Goal: Information Seeking & Learning: Find specific fact

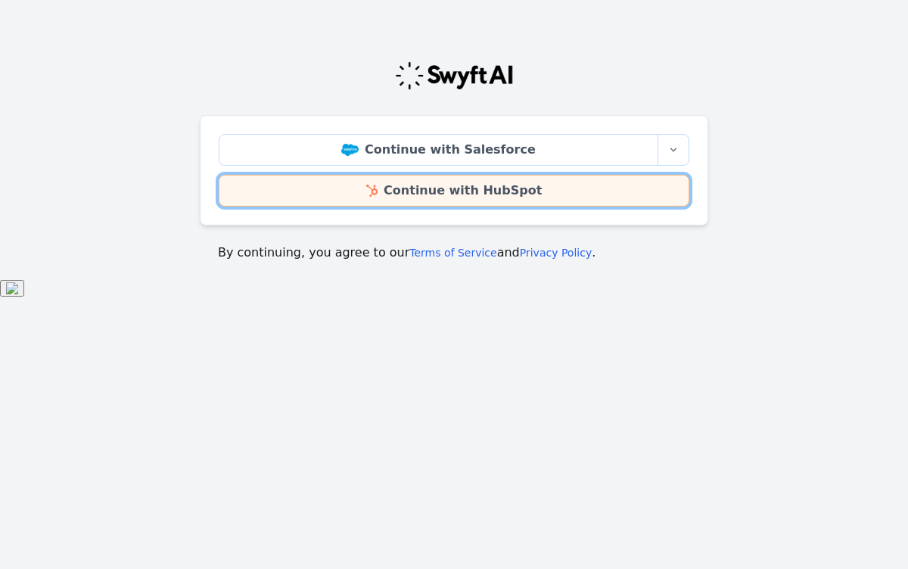
click at [449, 187] on link "Continue with HubSpot" at bounding box center [454, 191] width 471 height 32
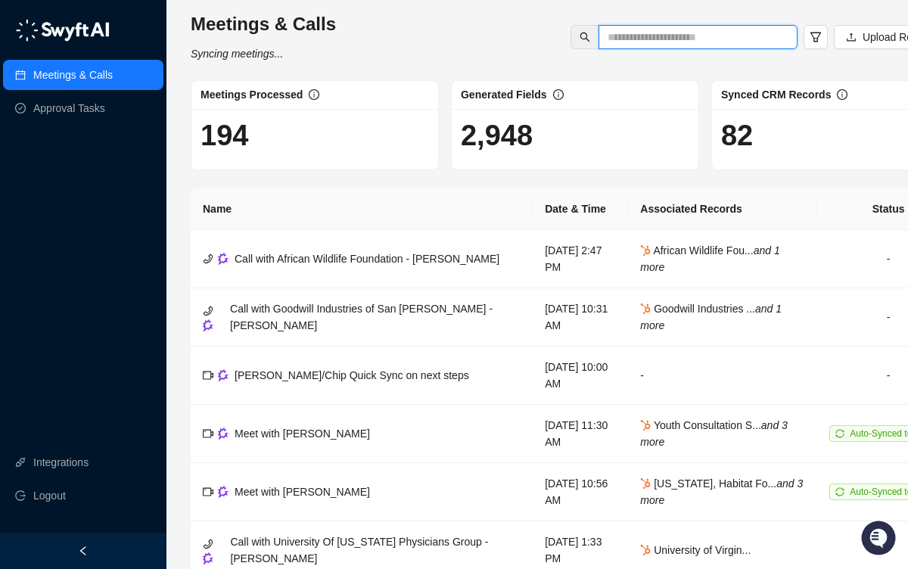
click at [638, 36] on input "text" at bounding box center [692, 37] width 169 height 17
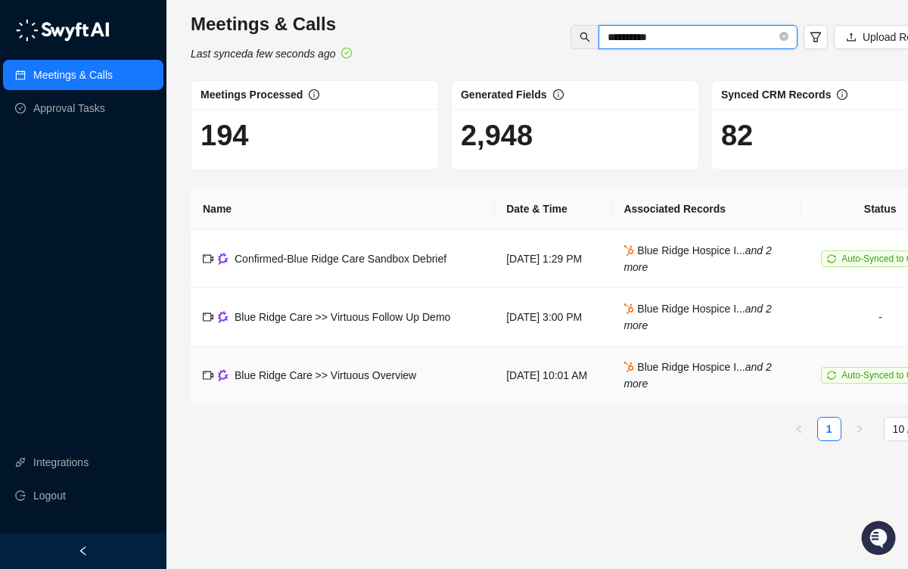
type input "**********"
click at [543, 372] on td "[DATE] 10:01 AM" at bounding box center [552, 376] width 117 height 58
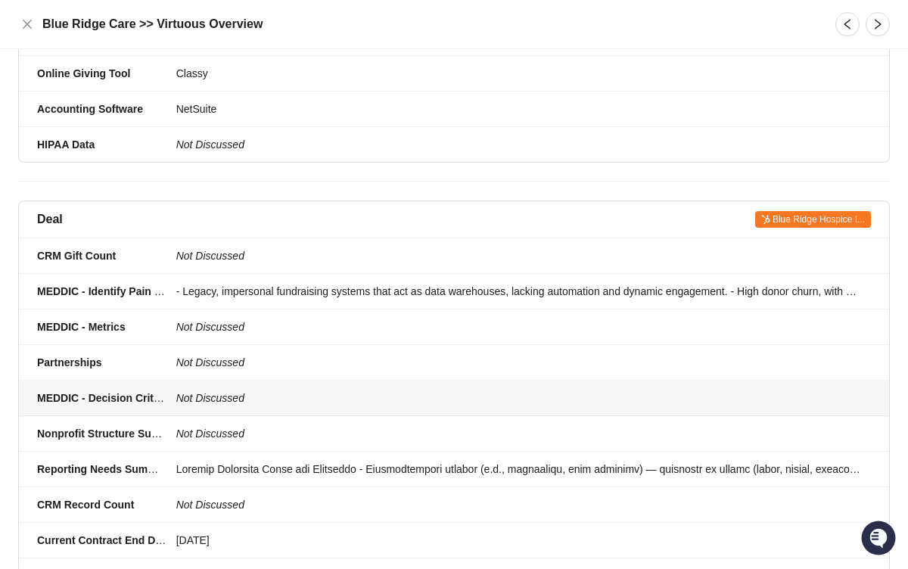
scroll to position [383, 0]
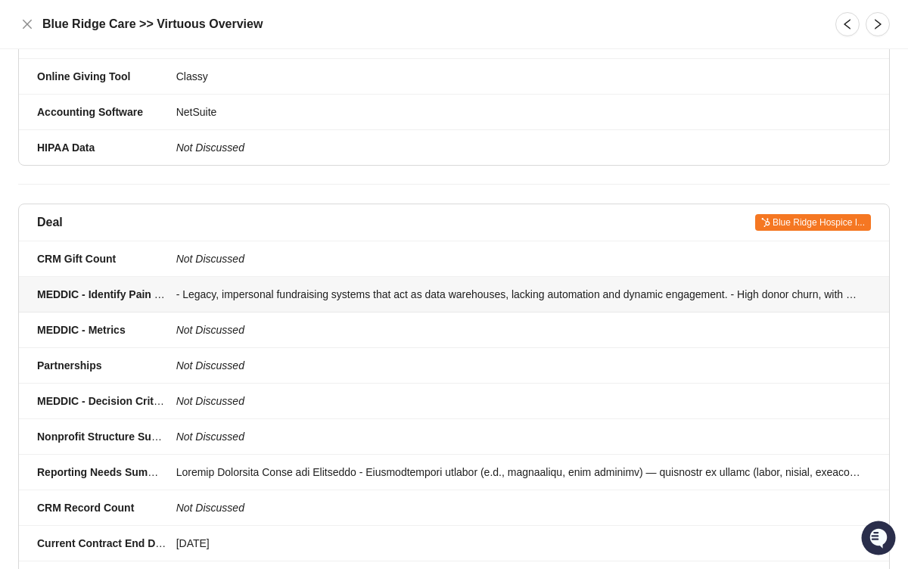
click at [429, 286] on div "- Legacy, impersonal fundraising systems that act as data warehouses, lacking a…" at bounding box center [519, 294] width 686 height 17
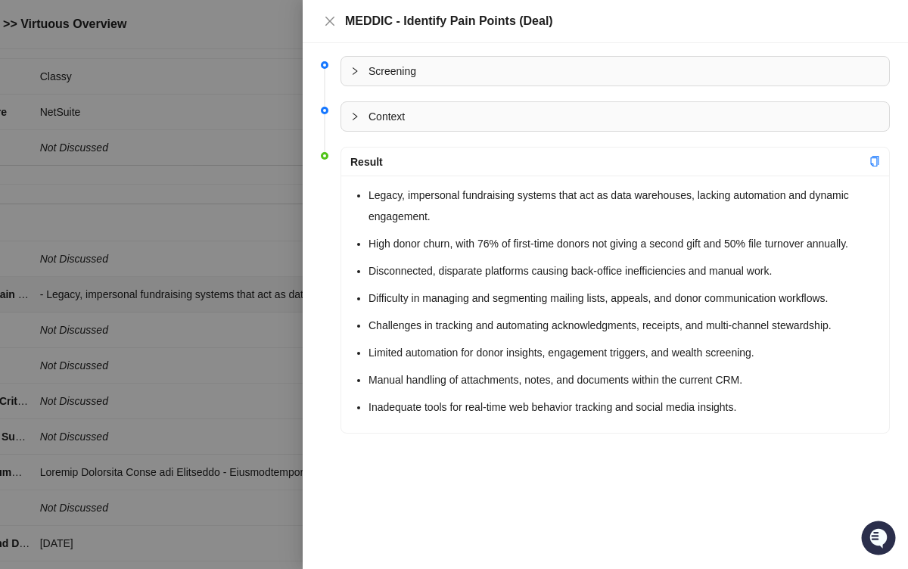
click at [235, 163] on div at bounding box center [454, 284] width 908 height 569
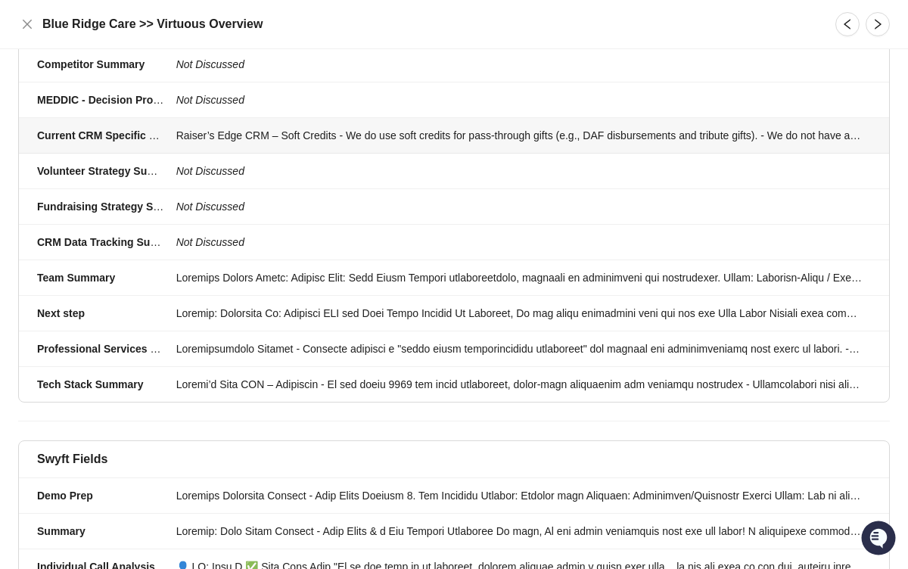
scroll to position [1087, 0]
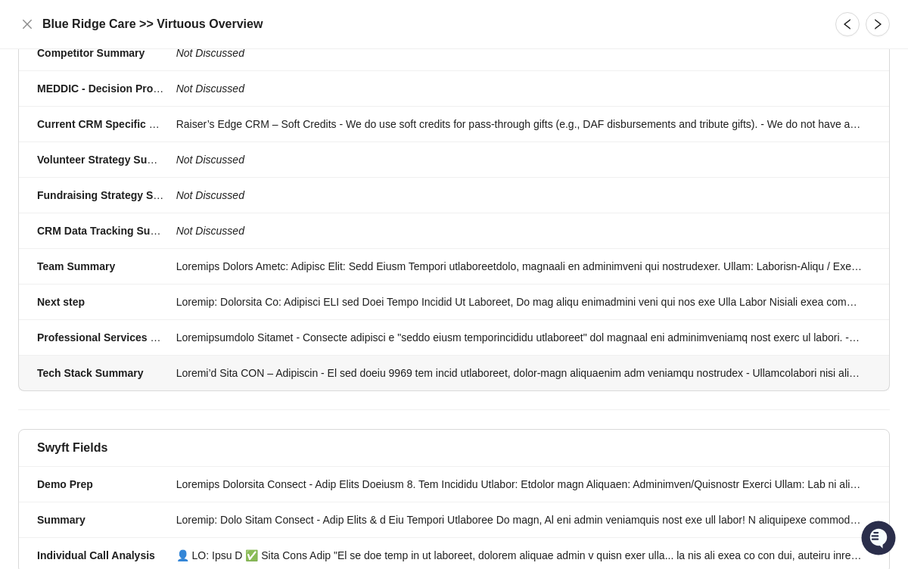
click at [436, 365] on div at bounding box center [519, 373] width 686 height 17
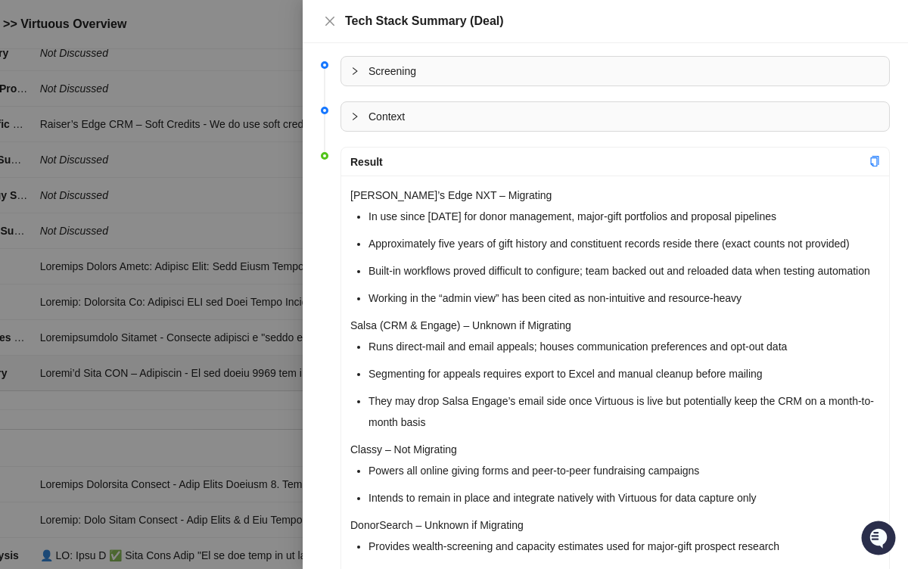
click at [212, 61] on div at bounding box center [454, 284] width 908 height 569
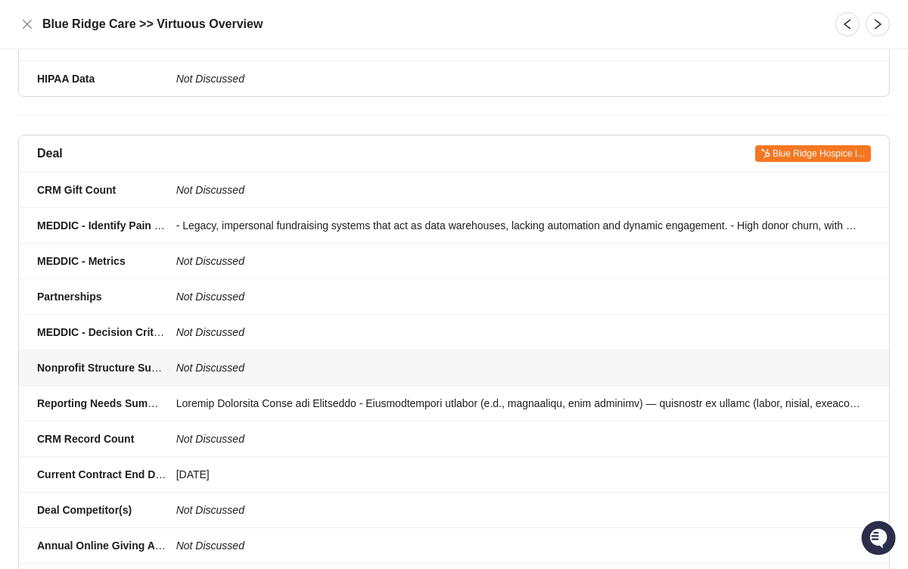
scroll to position [437, 0]
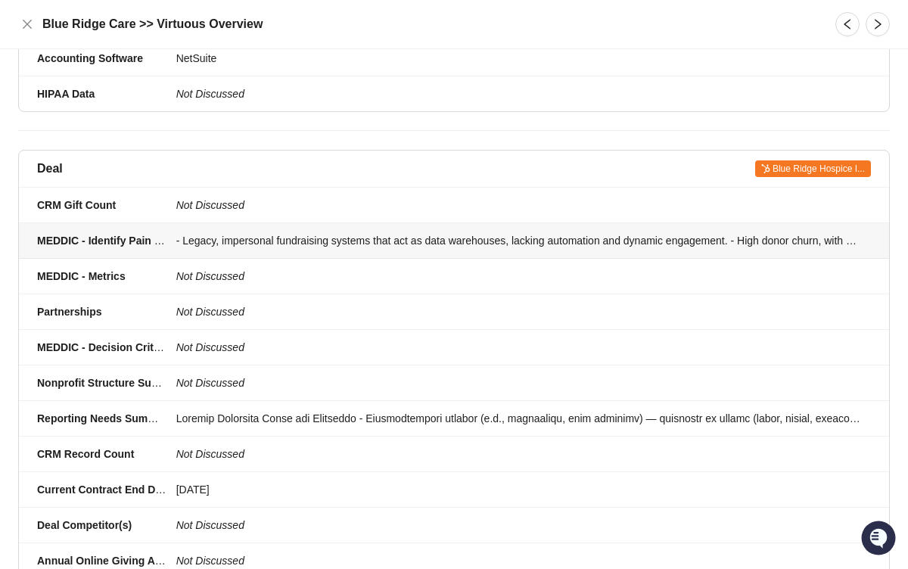
click at [427, 232] on div "- Legacy, impersonal fundraising systems that act as data warehouses, lacking a…" at bounding box center [519, 240] width 686 height 17
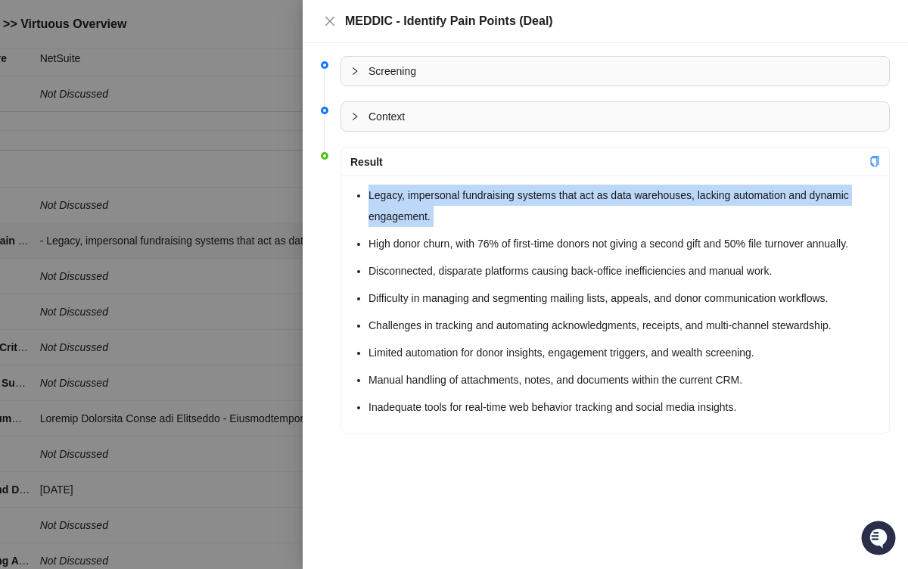
drag, startPoint x: 369, startPoint y: 194, endPoint x: 709, endPoint y: 229, distance: 342.4
click at [709, 229] on ul "Legacy, impersonal fundraising systems that act as data warehouses, lacking aut…" at bounding box center [625, 301] width 512 height 233
copy ul "Legacy, impersonal fundraising systems that act as data warehouses, lacking aut…"
drag, startPoint x: 369, startPoint y: 195, endPoint x: 526, endPoint y: 229, distance: 161.1
click at [526, 229] on ul "Legacy, impersonal fundraising systems that act as data warehouses, lacking aut…" at bounding box center [625, 301] width 512 height 233
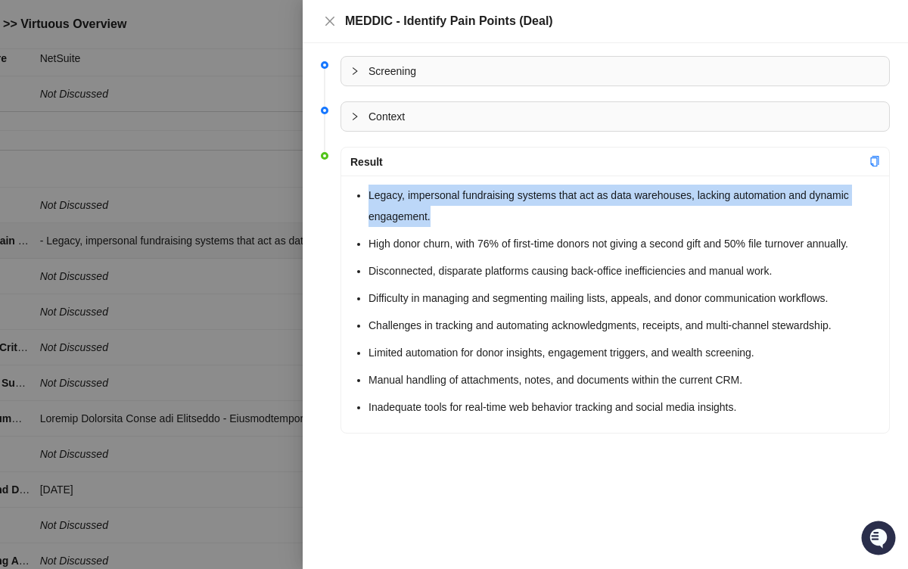
drag, startPoint x: 368, startPoint y: 195, endPoint x: 480, endPoint y: 219, distance: 114.8
click at [480, 219] on li "Legacy, impersonal fundraising systems that act as data warehouses, lacking aut…" at bounding box center [625, 206] width 512 height 42
copy li "Legacy, impersonal fundraising systems that act as data warehouses, lacking aut…"
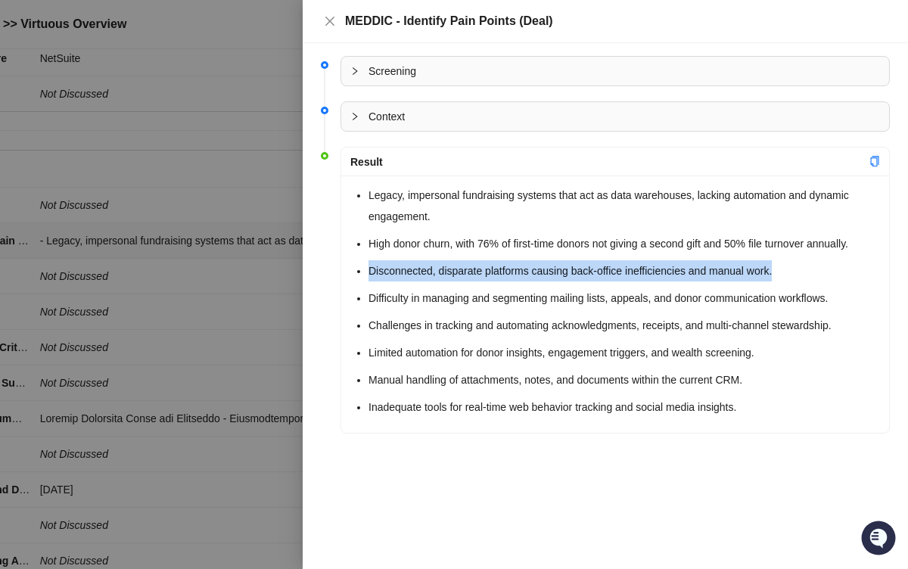
drag, startPoint x: 369, startPoint y: 269, endPoint x: 813, endPoint y: 272, distance: 444.3
click at [813, 272] on li "Disconnected, disparate platforms causing back-office inefficiencies and manual…" at bounding box center [625, 270] width 512 height 21
copy li "Disconnected, disparate platforms causing back-office inefficiencies and manual…"
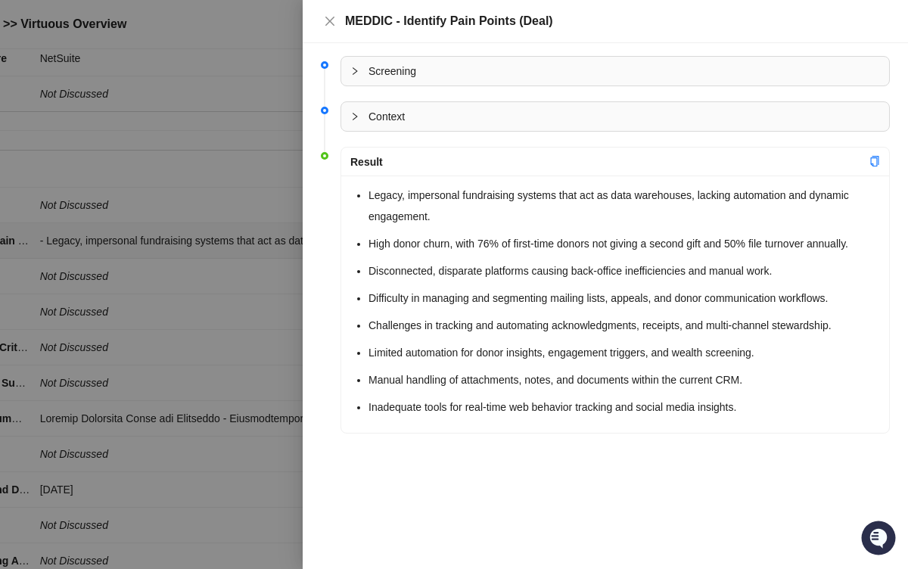
click at [467, 307] on li "Difficulty in managing and segmenting mailing lists, appeals, and donor communi…" at bounding box center [625, 298] width 512 height 21
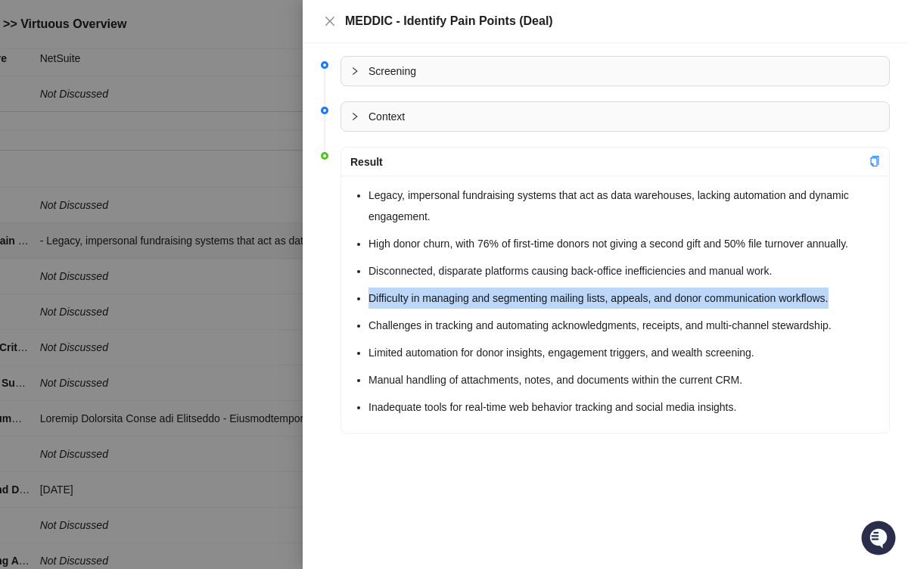
drag, startPoint x: 369, startPoint y: 299, endPoint x: 855, endPoint y: 305, distance: 486.0
click at [855, 305] on li "Difficulty in managing and segmenting mailing lists, appeals, and donor communi…" at bounding box center [625, 298] width 512 height 21
copy li "Difficulty in managing and segmenting mailing lists, appeals, and donor communi…"
